Goal: Task Accomplishment & Management: Use online tool/utility

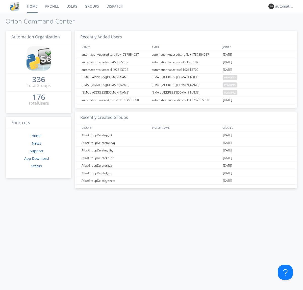
click at [115, 6] on link "Dispatch" at bounding box center [115, 6] width 24 height 13
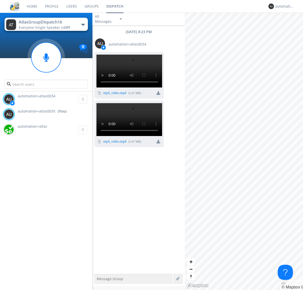
scroll to position [43, 0]
click at [83, 25] on div "button" at bounding box center [83, 25] width 4 height 2
click at [0, 0] on span "AtlasGroupDispatch17" at bounding box center [0, 0] width 0 height 0
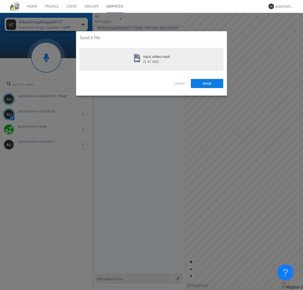
click at [207, 83] on button "Send" at bounding box center [207, 83] width 32 height 9
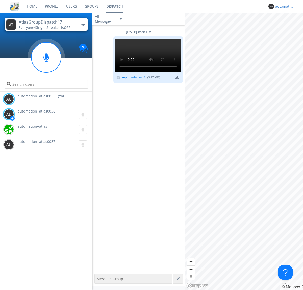
click at [284, 6] on div "automation+atlas0035" at bounding box center [285, 6] width 19 height 5
